Goal: Obtain resource: Download file/media

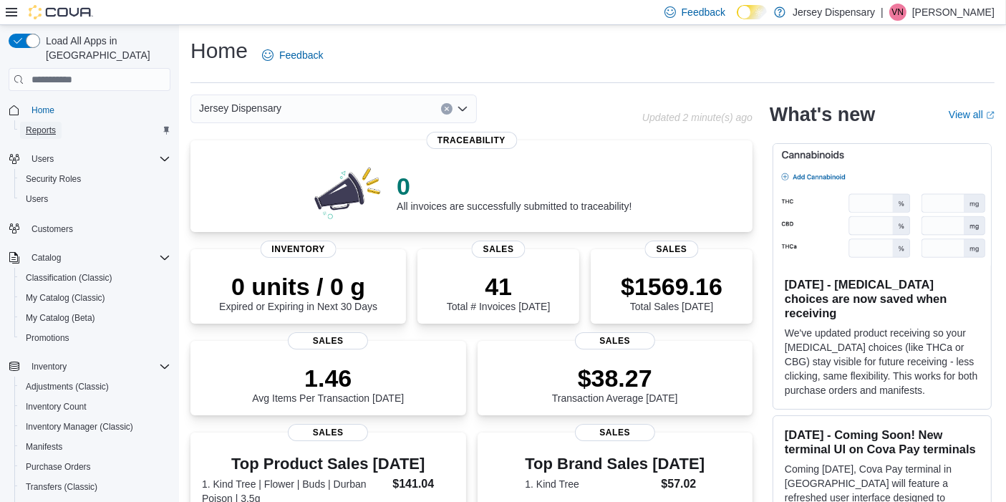
click at [40, 125] on span "Reports" at bounding box center [41, 130] width 30 height 11
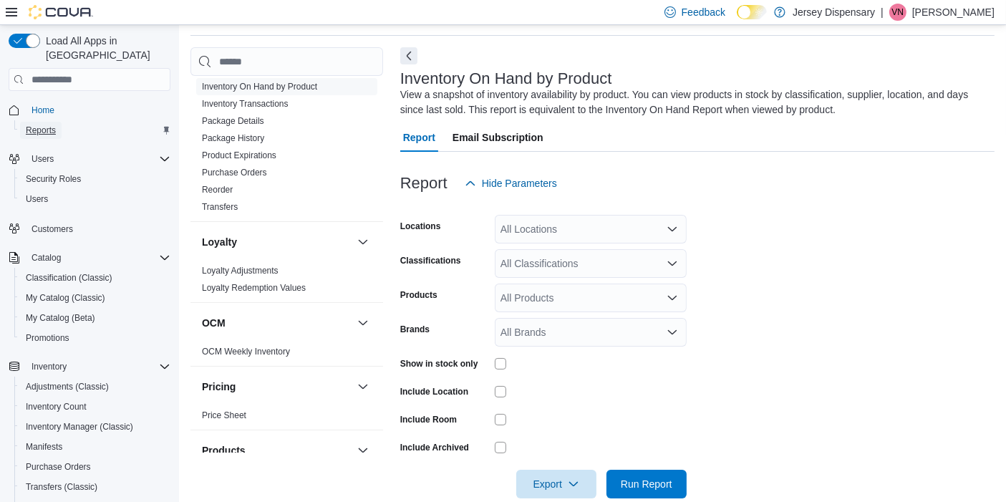
scroll to position [495, 0]
click at [288, 84] on link "Inventory On Hand by Product" at bounding box center [259, 86] width 115 height 10
click at [493, 387] on div "Include Location" at bounding box center [543, 391] width 286 height 22
click at [627, 483] on span "Run Report" at bounding box center [647, 483] width 52 height 14
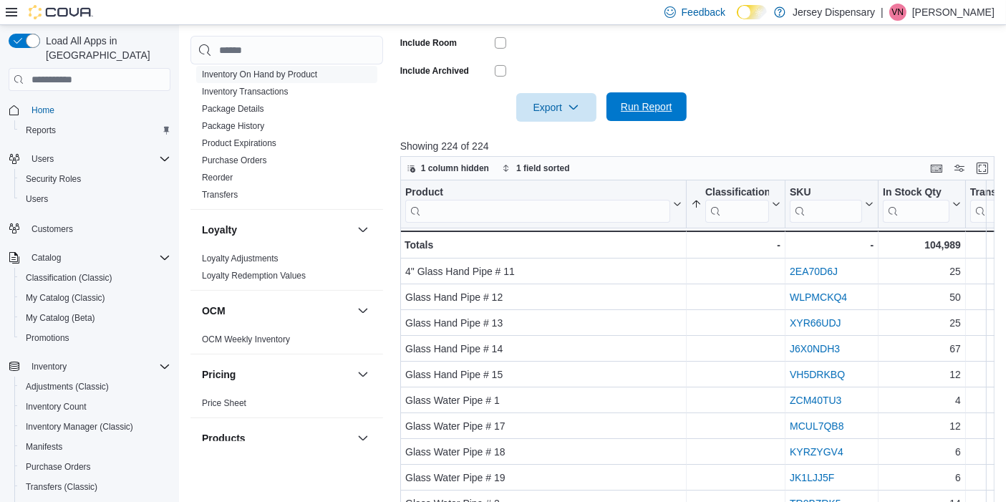
scroll to position [426, 0]
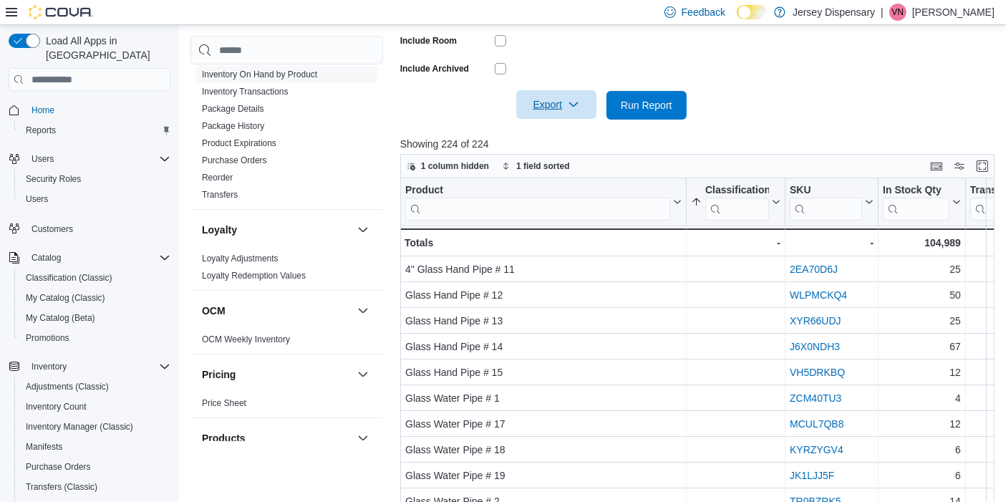
click at [561, 105] on span "Export" at bounding box center [556, 104] width 63 height 29
click at [562, 131] on span "Export to Excel" at bounding box center [558, 133] width 64 height 11
